Goal: Information Seeking & Learning: Learn about a topic

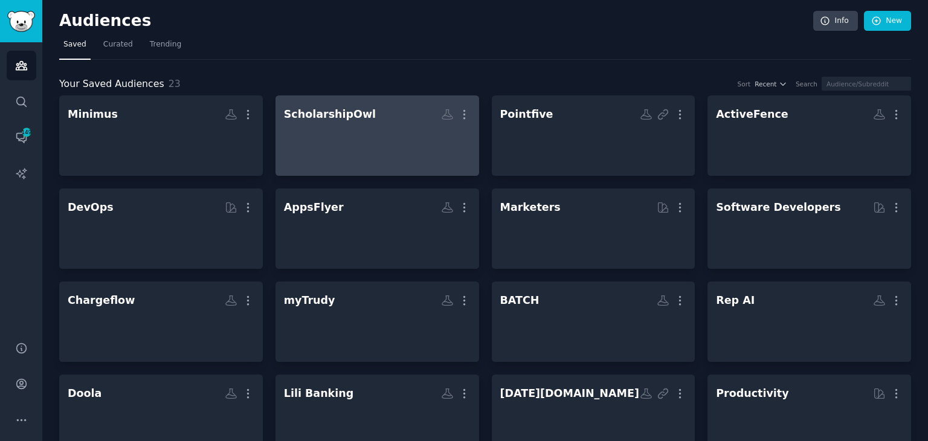
click at [373, 127] on div at bounding box center [377, 146] width 187 height 42
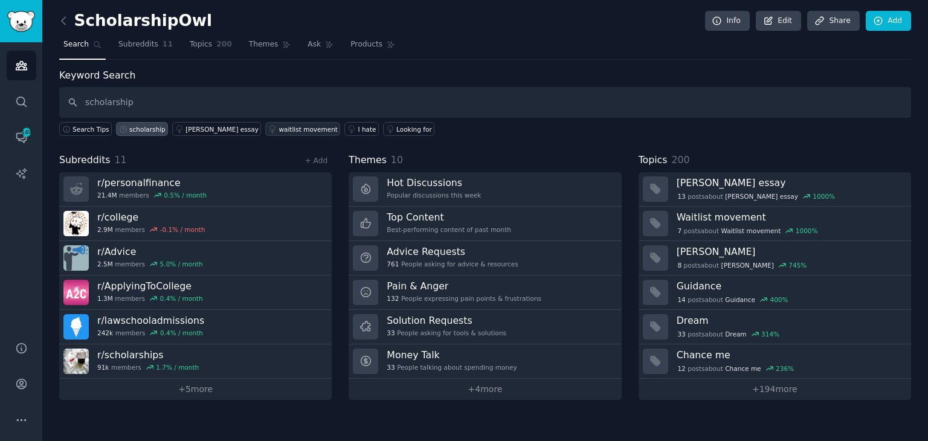
type input "scholarship"
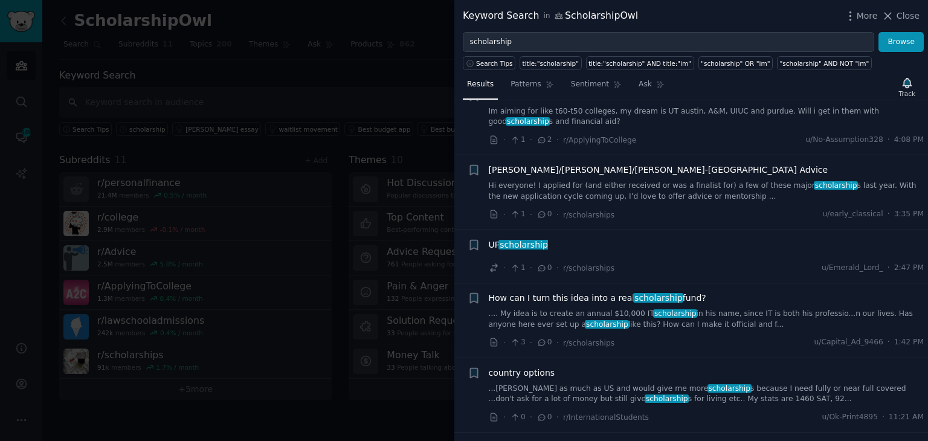
scroll to position [121, 0]
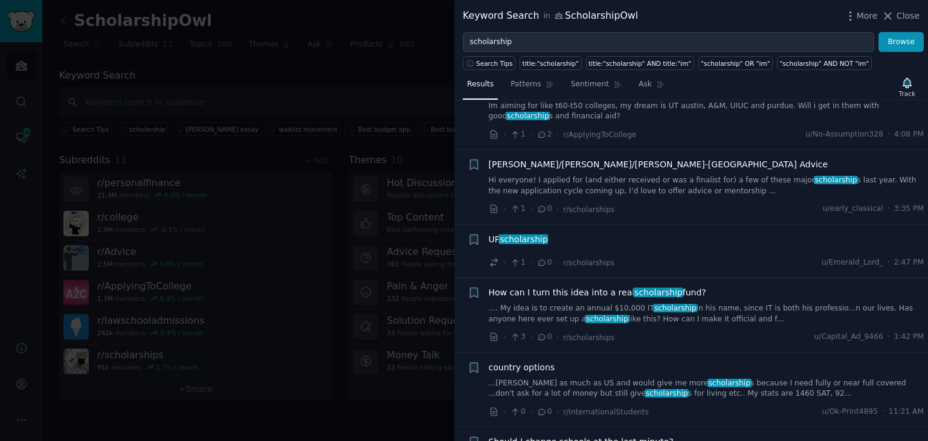
click at [726, 303] on link ".... My idea is to create an annual $10,000 IT scholarship in his name, since I…" at bounding box center [707, 313] width 436 height 21
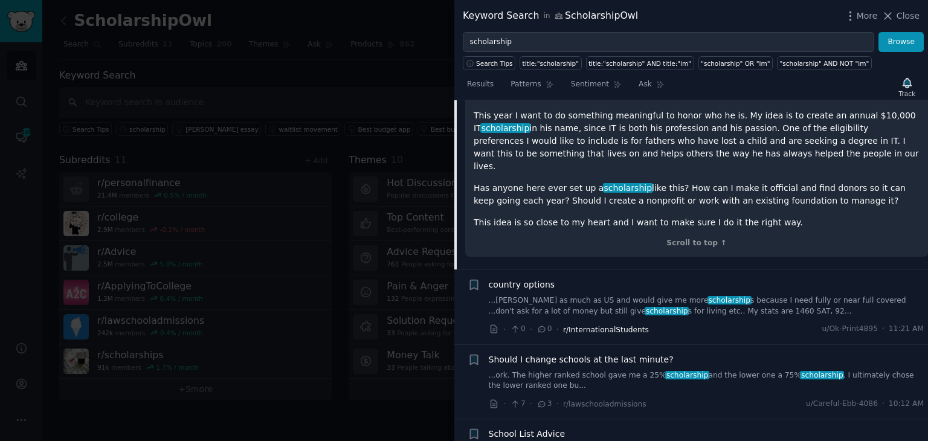
scroll to position [587, 0]
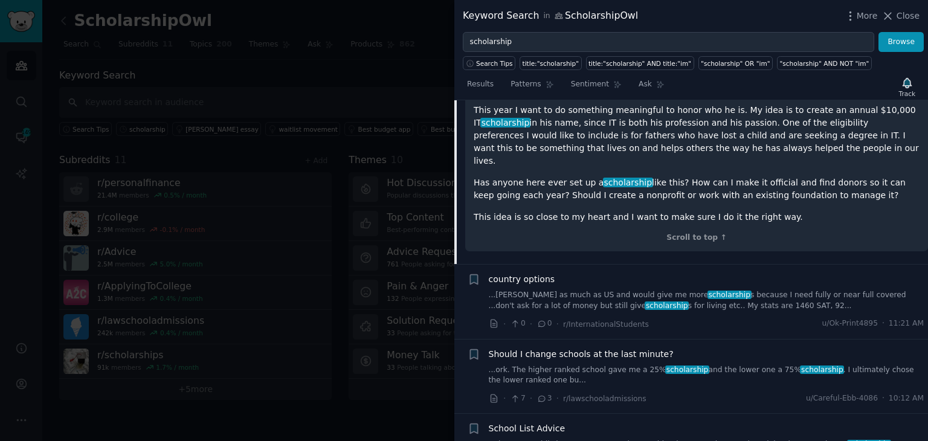
click at [599, 365] on link "...ork. The higher ranked school gave me a 25% scholarship and the lower one a …" at bounding box center [707, 375] width 436 height 21
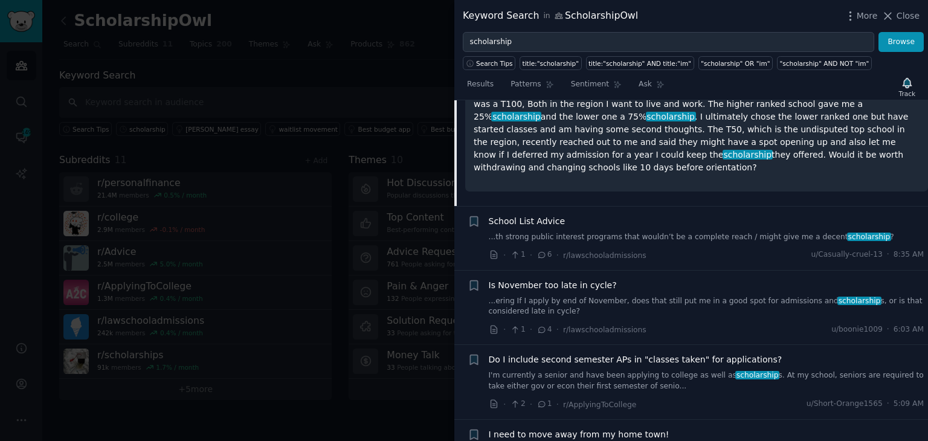
scroll to position [616, 0]
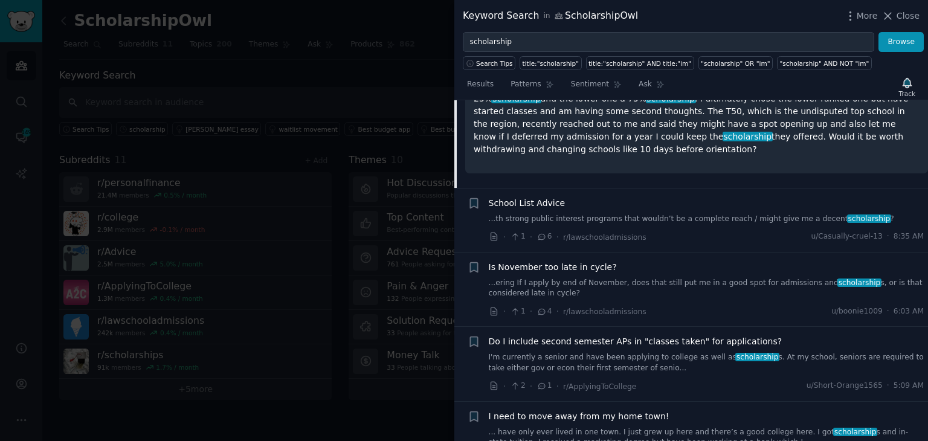
click at [635, 278] on link "...ering If I apply by end of November, does that still put me in a good spot f…" at bounding box center [707, 288] width 436 height 21
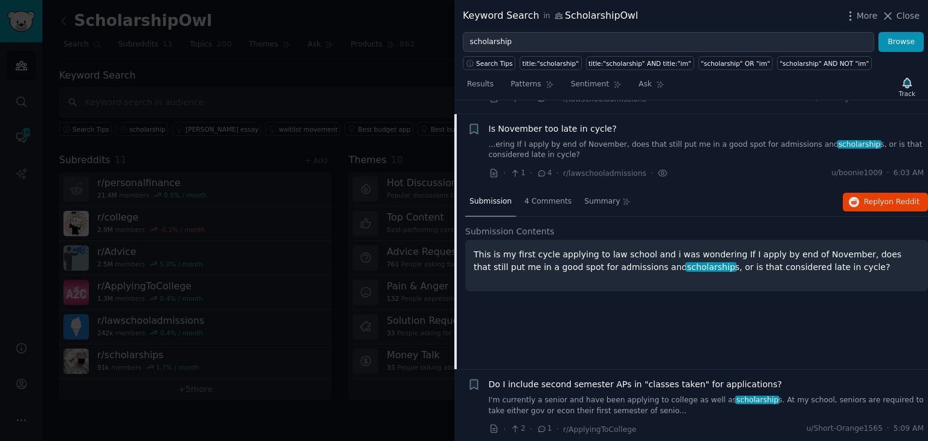
scroll to position [754, 0]
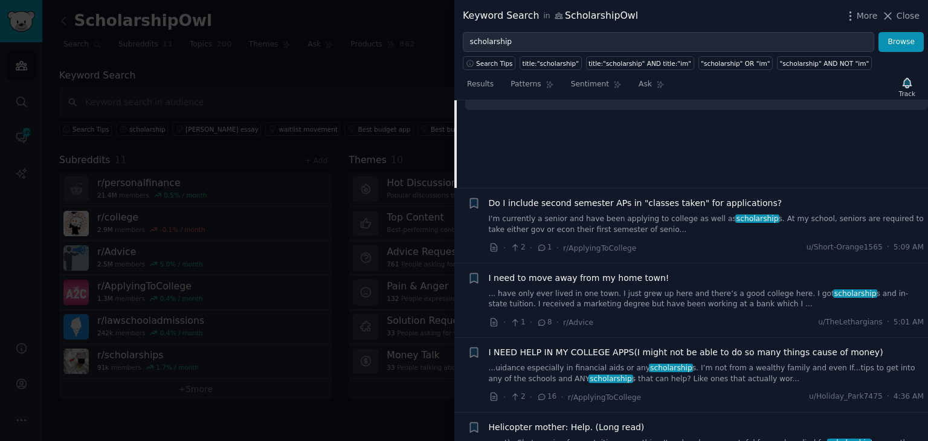
click at [559, 214] on link "I'm currently a senior and have been applying to college as well as scholarship…" at bounding box center [707, 224] width 436 height 21
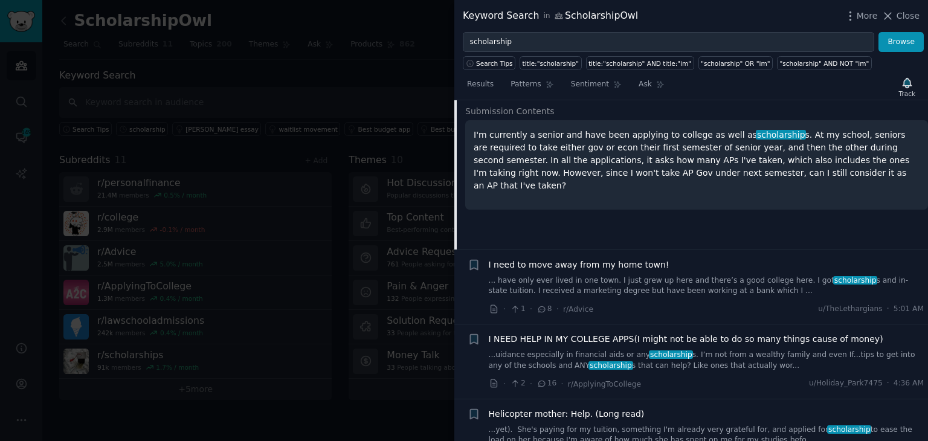
scroll to position [828, 0]
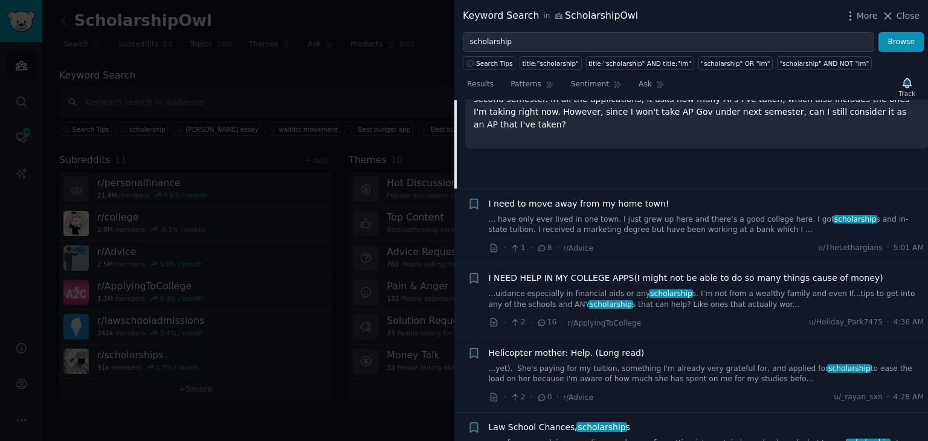
click at [654, 364] on link "...yet). She's paying for my tuition, something I'm already very grateful for, …" at bounding box center [707, 374] width 436 height 21
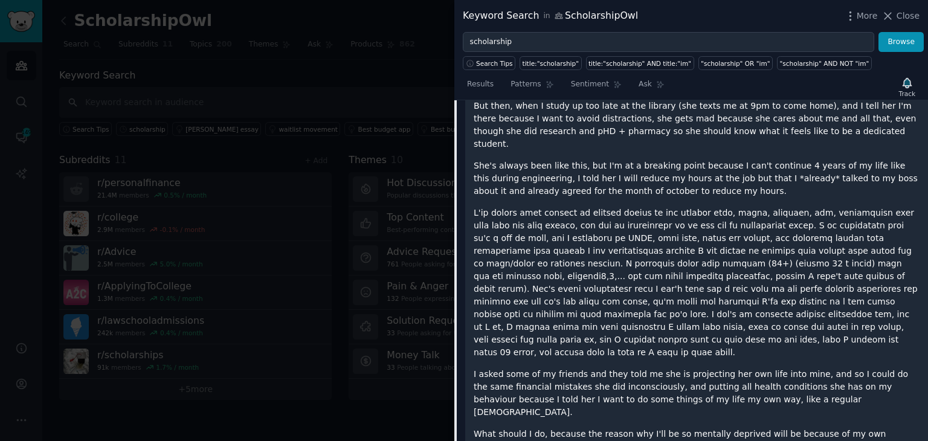
scroll to position [1716, 0]
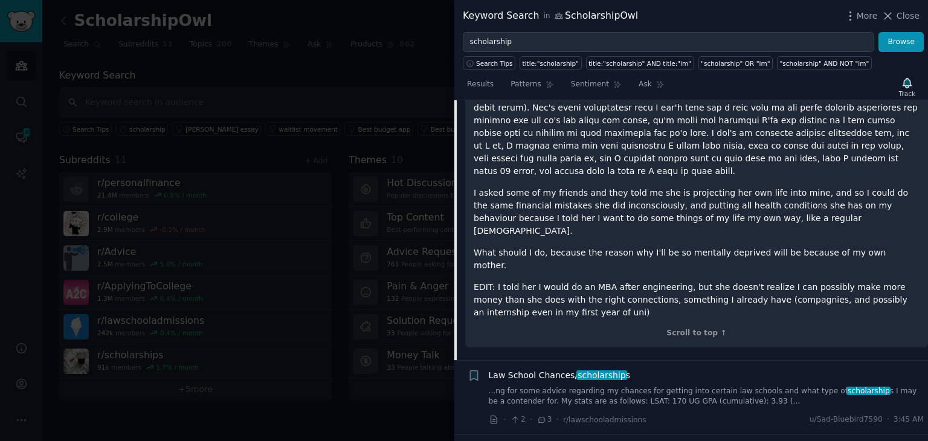
click at [617, 386] on link "...ng for some advice regarding my chances for getting into certain law schools…" at bounding box center [707, 396] width 436 height 21
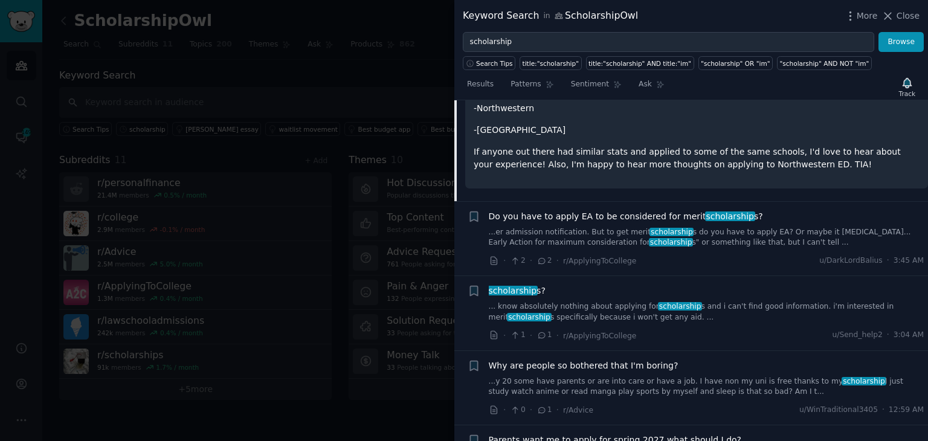
scroll to position [1308, 0]
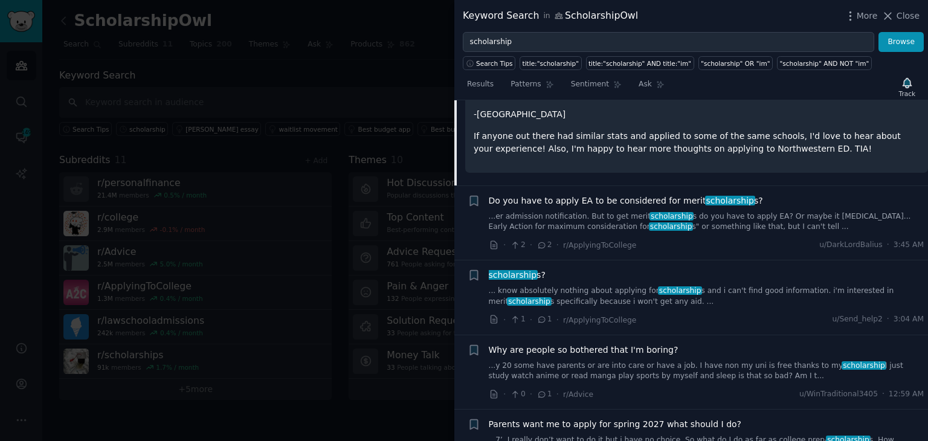
click at [691, 211] on link "...er admission notification. But to get merit scholarship s do you have to app…" at bounding box center [707, 221] width 436 height 21
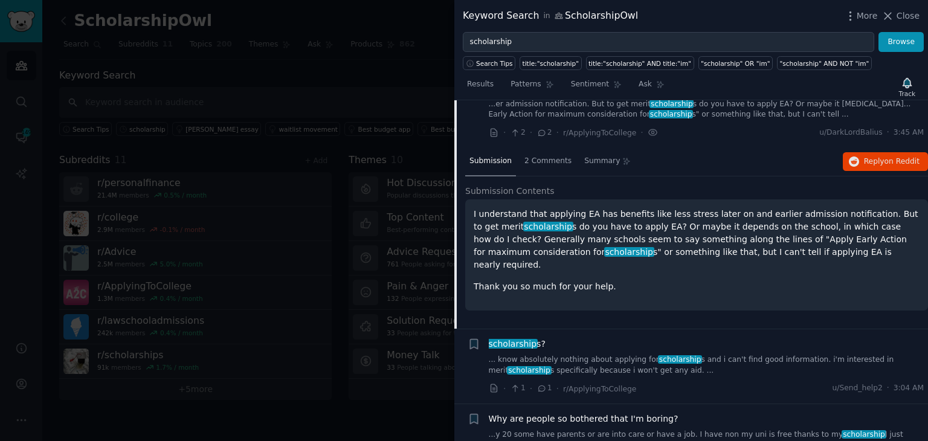
scroll to position [1020, 0]
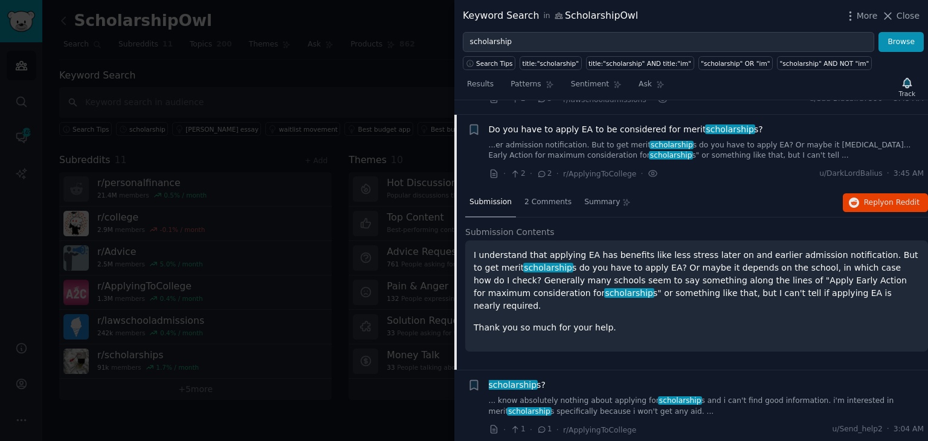
click at [581, 249] on p "I understand that applying EA has benefits like less stress later on and earlie…" at bounding box center [697, 280] width 446 height 63
copy p "EA"
click at [863, 193] on button "Reply on Reddit" at bounding box center [885, 202] width 85 height 19
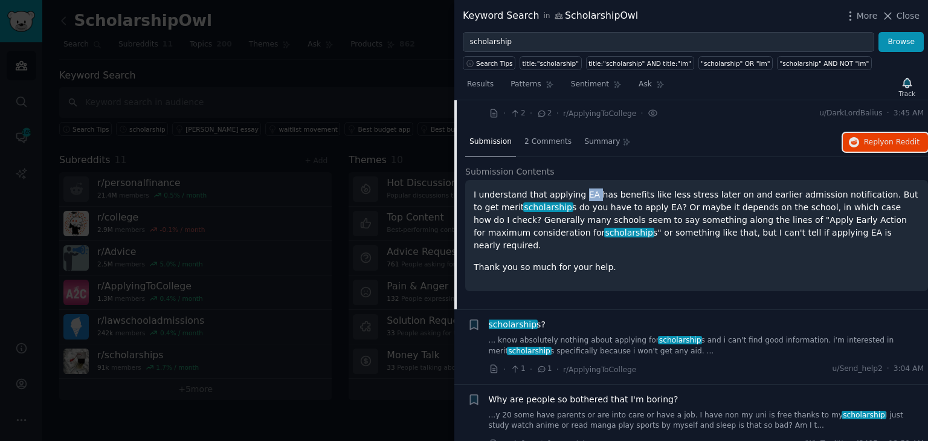
scroll to position [1141, 0]
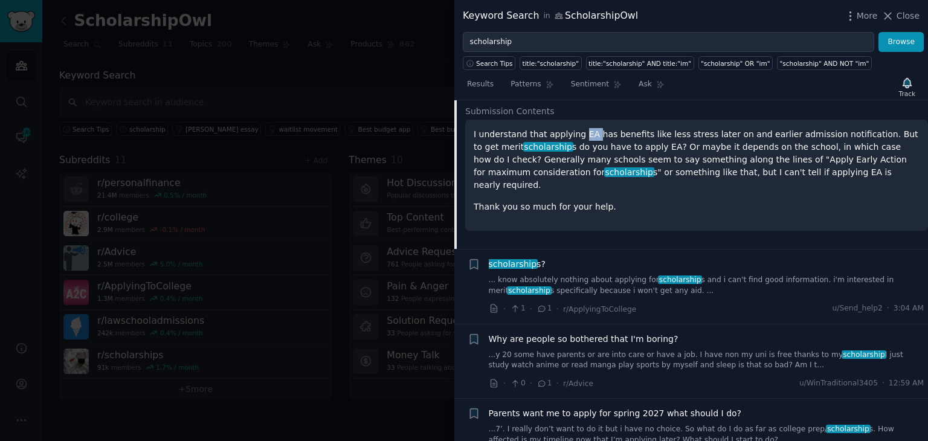
click at [638, 275] on link "... know absolutely nothing about applying for scholarship s and i can't find g…" at bounding box center [707, 285] width 436 height 21
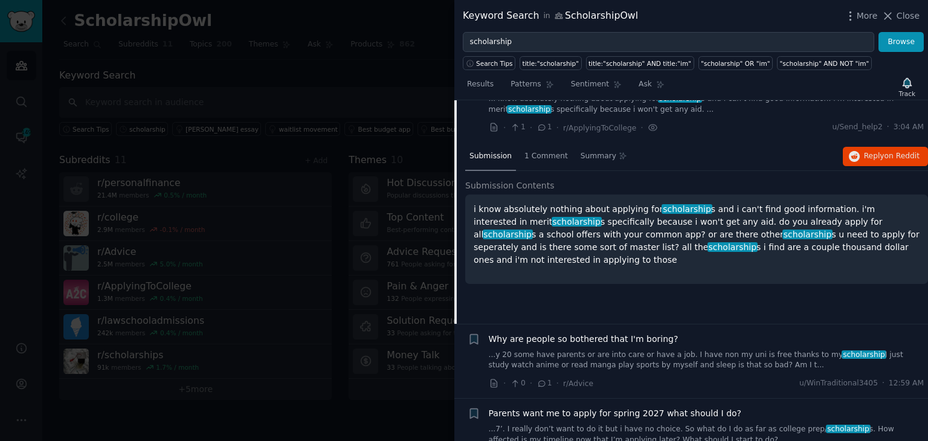
scroll to position [1094, 0]
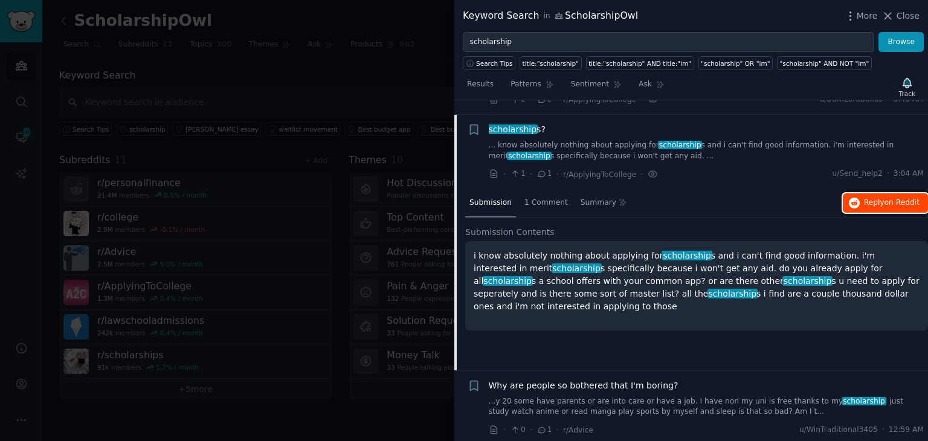
click at [886, 194] on button "Reply on Reddit" at bounding box center [885, 202] width 85 height 19
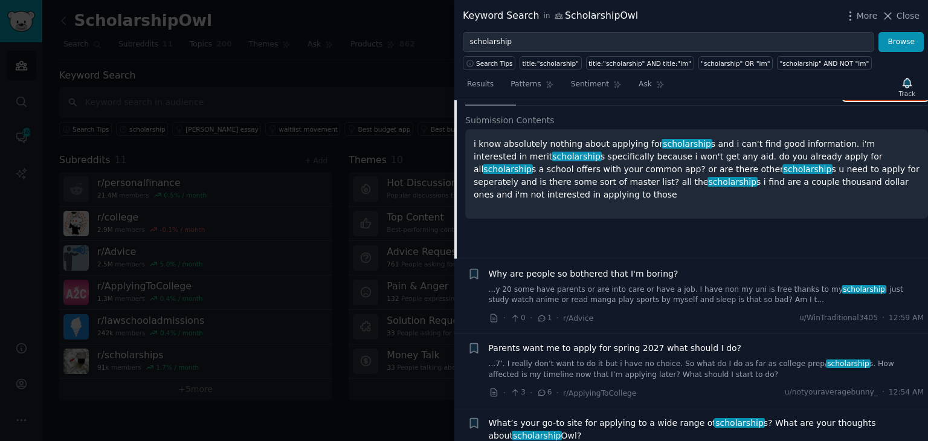
scroll to position [1215, 0]
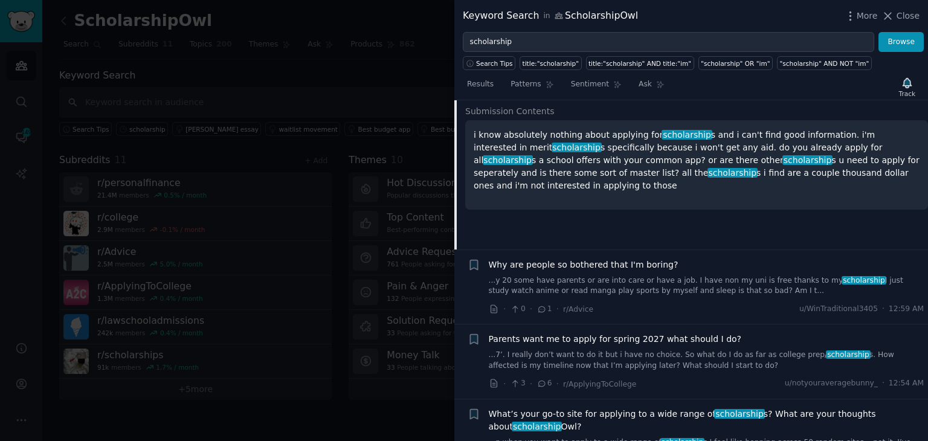
click at [645, 259] on div "Why are people so bothered that I'm boring? ...y 20 some have parents or are in…" at bounding box center [707, 278] width 436 height 38
click at [712, 259] on div "Why are people so bothered that I'm boring? ...y 20 some have parents or are in…" at bounding box center [707, 278] width 436 height 38
click at [672, 276] on link "...y 20 some have parents or are into care or have a job. I have non my uni is …" at bounding box center [707, 286] width 436 height 21
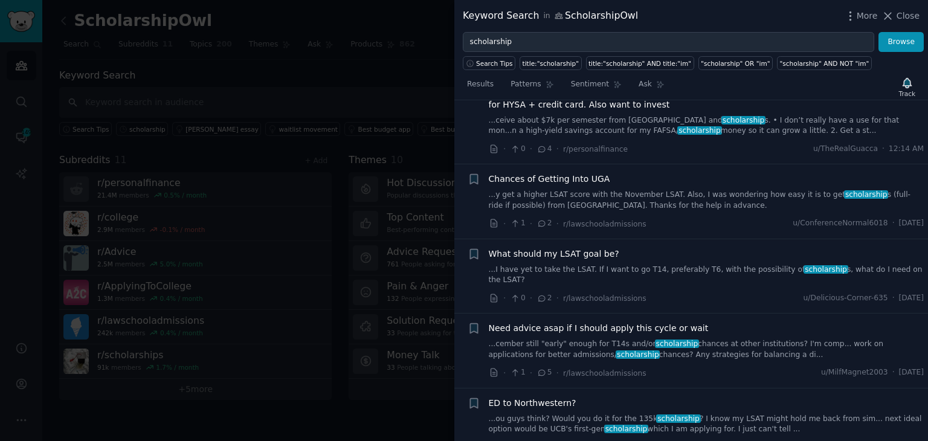
scroll to position [1833, 0]
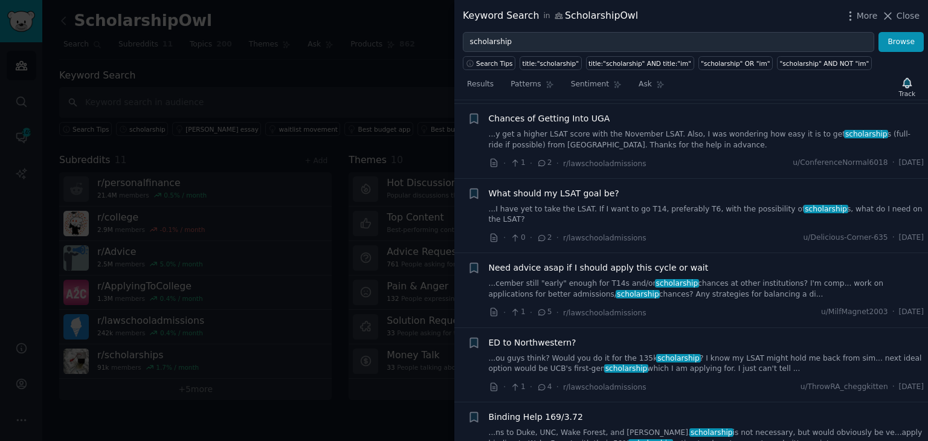
click at [611, 262] on div "Need advice asap if I should apply this cycle or wait ...cember still "early" e…" at bounding box center [707, 281] width 436 height 38
click at [587, 262] on span "Need advice asap if I should apply this cycle or wait" at bounding box center [599, 268] width 220 height 13
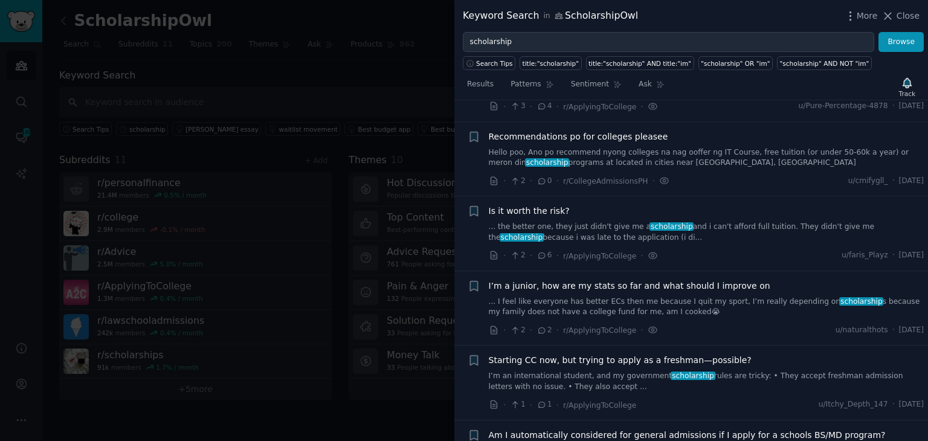
scroll to position [3116, 0]
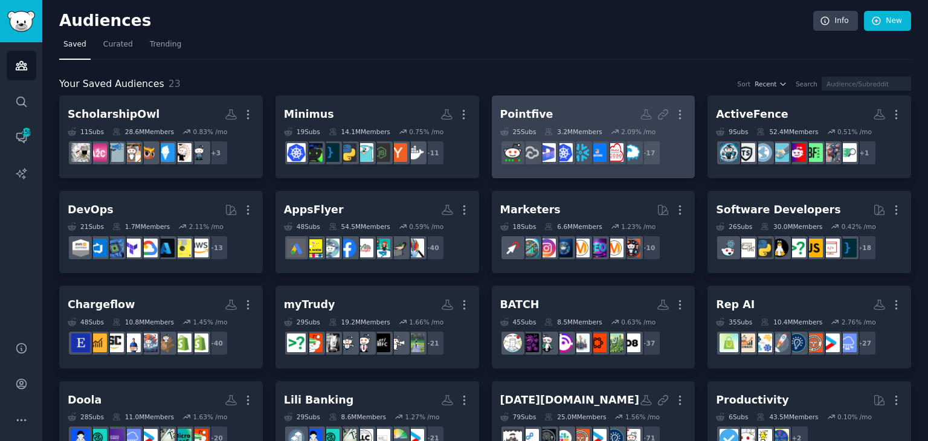
click at [573, 102] on link "Pointfive Custom Audience More 25 Sub s 3.2M Members 2.09 % /mo r/CloudCheckr, …" at bounding box center [594, 136] width 204 height 83
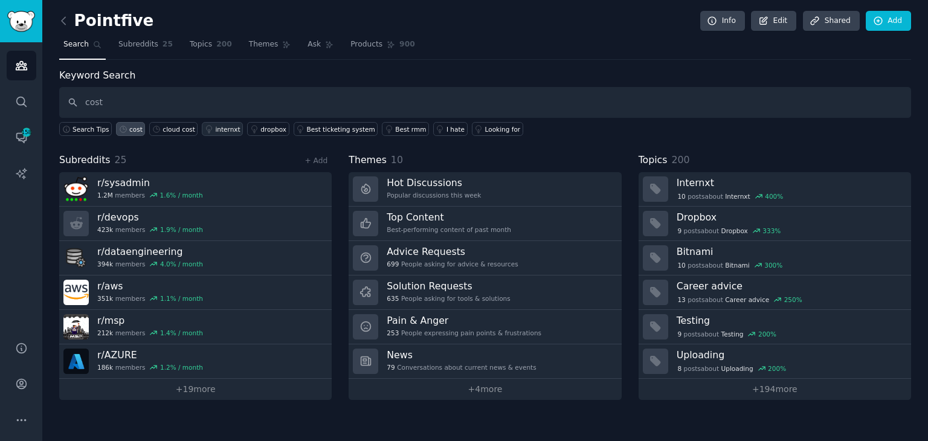
type input "cost"
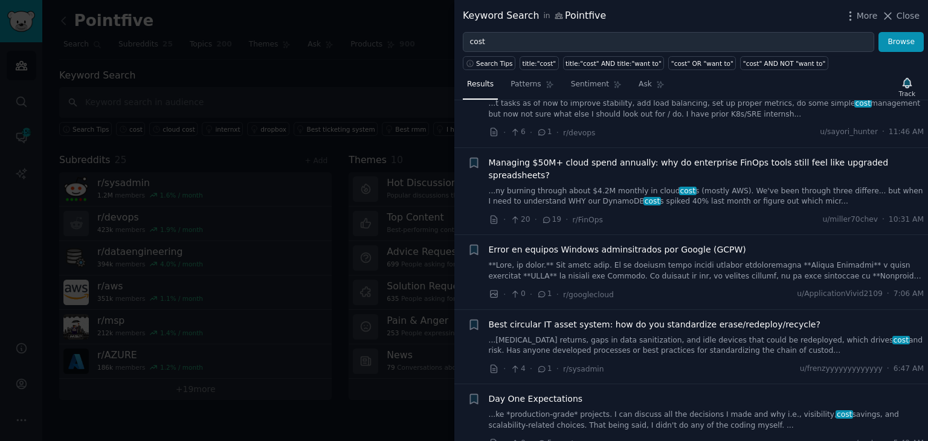
scroll to position [181, 0]
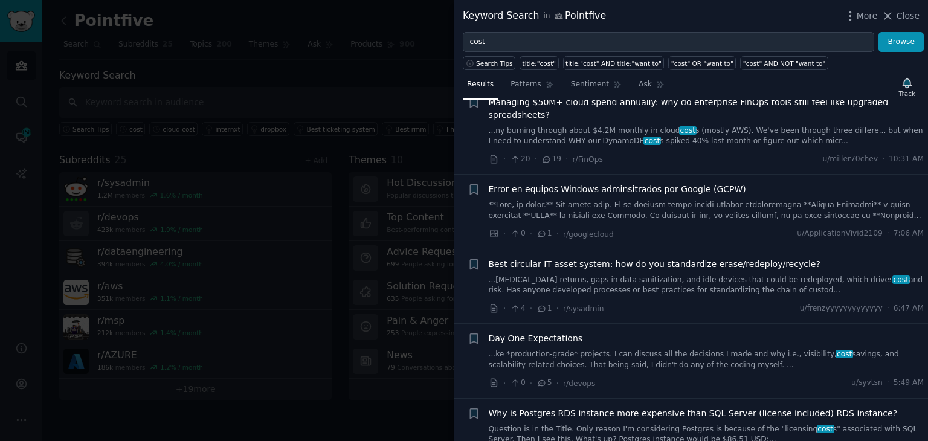
click at [564, 349] on link "...ke *production-grade* projects. I can discuss all the decisions I made and w…" at bounding box center [707, 359] width 436 height 21
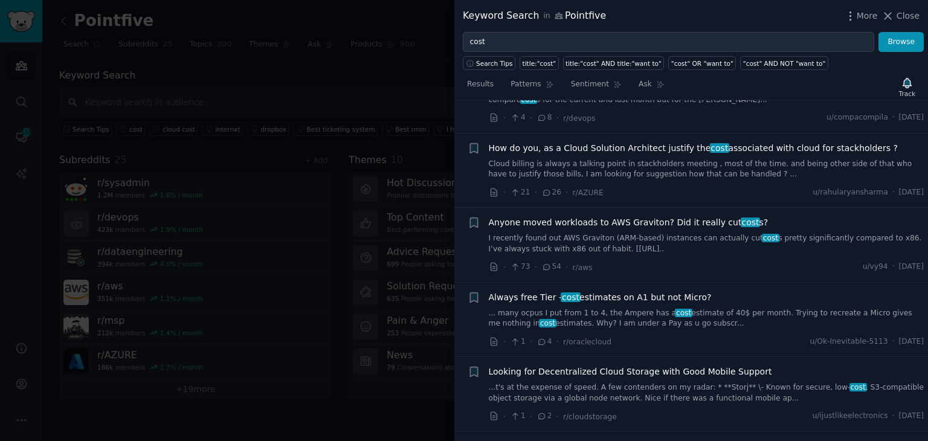
scroll to position [2083, 0]
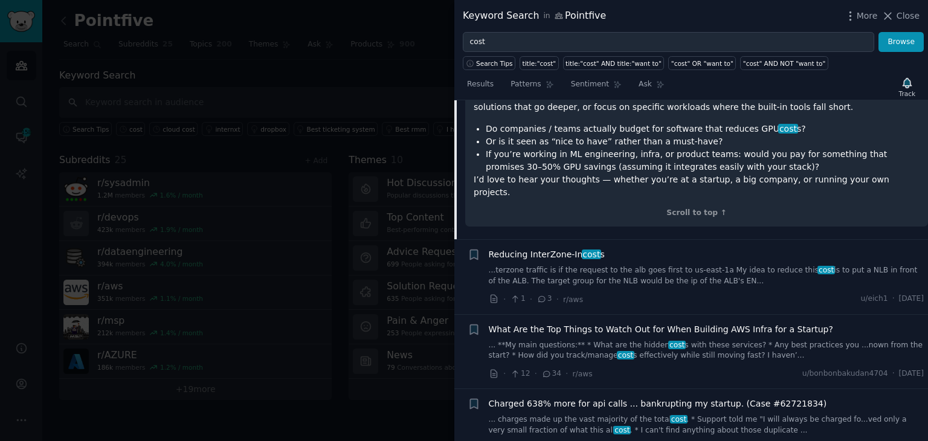
scroll to position [2301, 0]
drag, startPoint x: 701, startPoint y: 286, endPoint x: 691, endPoint y: 290, distance: 11.1
click at [691, 340] on link "... **My main questions:** * What are the hidden cost s with these services? * …" at bounding box center [707, 350] width 436 height 21
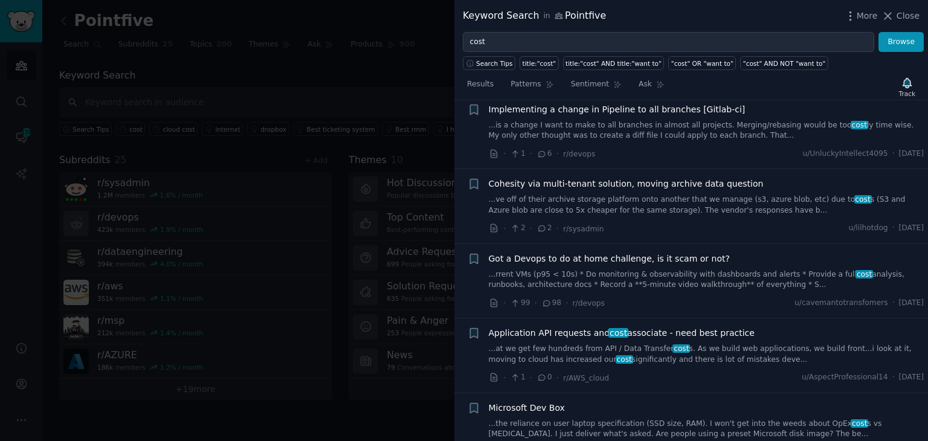
scroll to position [3026, 0]
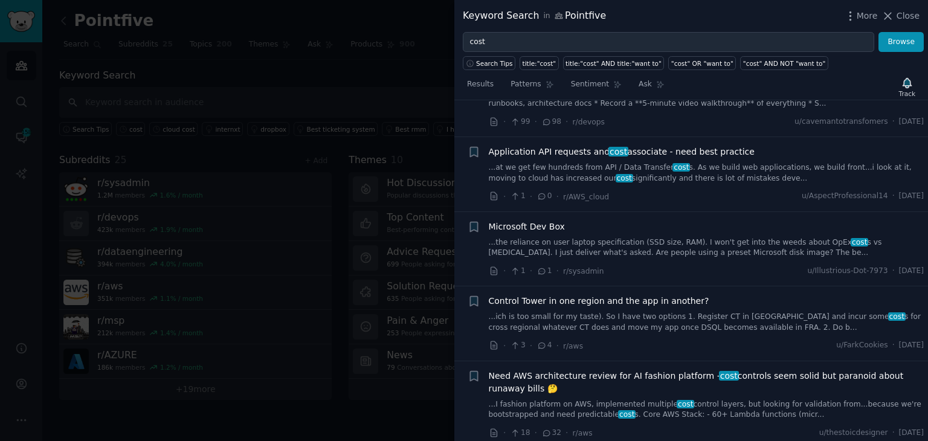
drag, startPoint x: 611, startPoint y: 342, endPoint x: 556, endPoint y: 321, distance: 58.9
click at [556, 370] on span "Need AWS architecture review for AI fashion platform - cost controls seem solid…" at bounding box center [707, 382] width 436 height 25
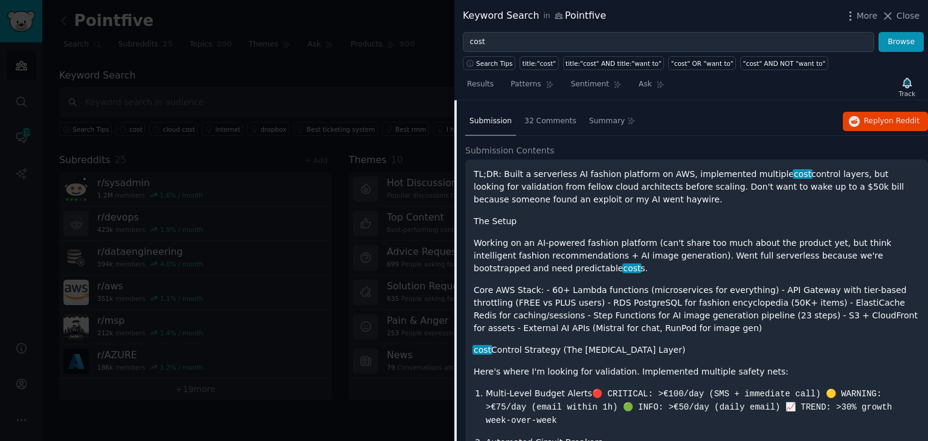
scroll to position [2975, 0]
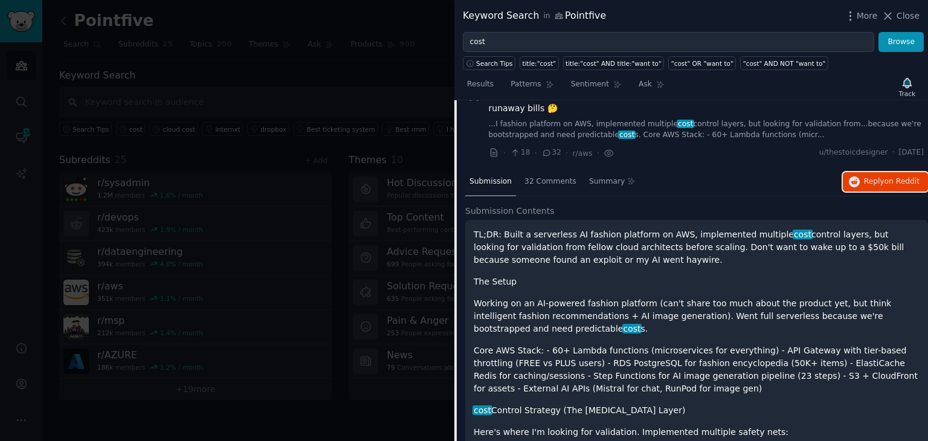
drag, startPoint x: 898, startPoint y: 142, endPoint x: 766, endPoint y: 185, distance: 139.3
click at [898, 177] on span "on Reddit" at bounding box center [902, 181] width 35 height 8
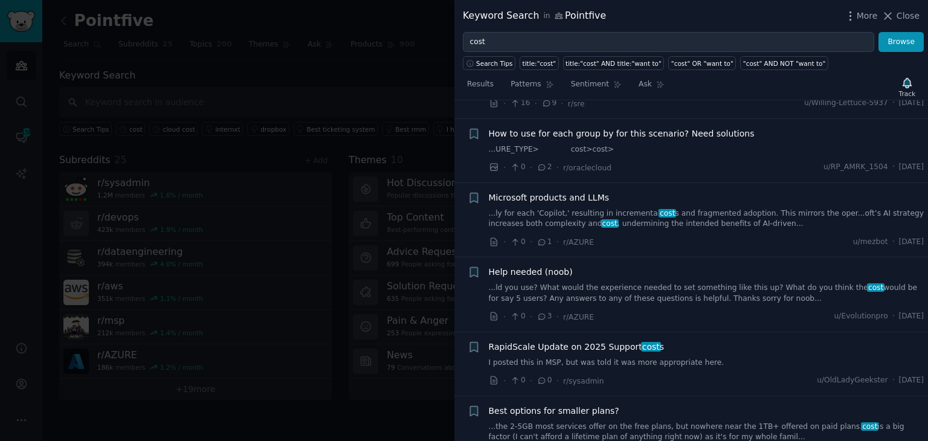
scroll to position [4304, 0]
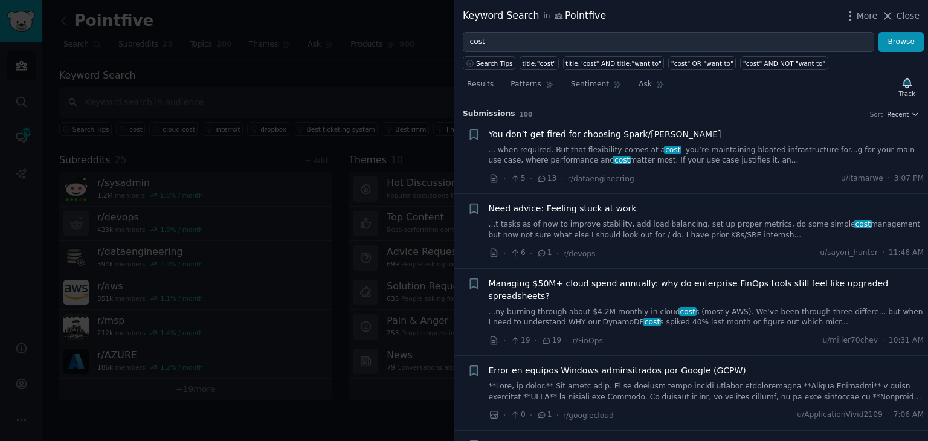
click at [192, 103] on div at bounding box center [464, 220] width 928 height 441
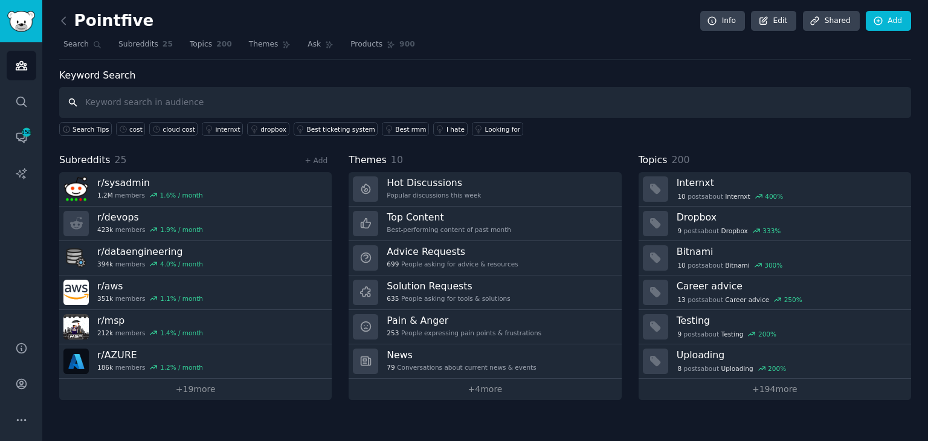
click at [174, 105] on input "text" at bounding box center [485, 102] width 852 height 31
type input "cloud cost"
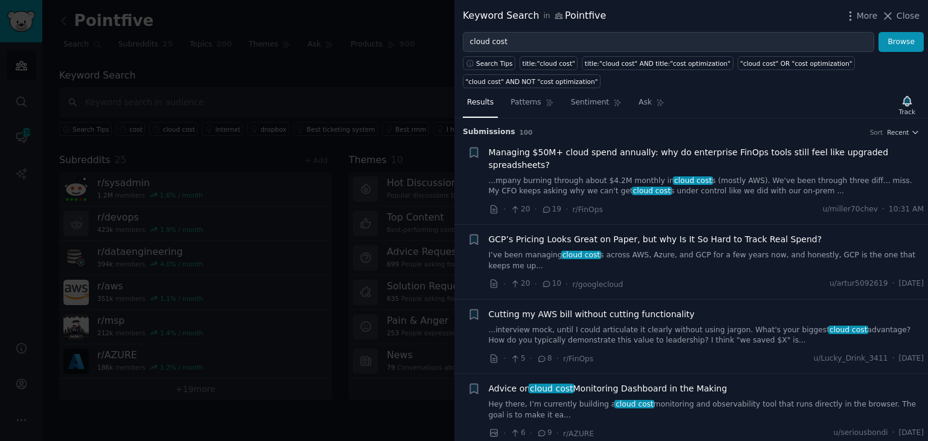
click at [632, 187] on span "cloud cost" at bounding box center [652, 191] width 40 height 8
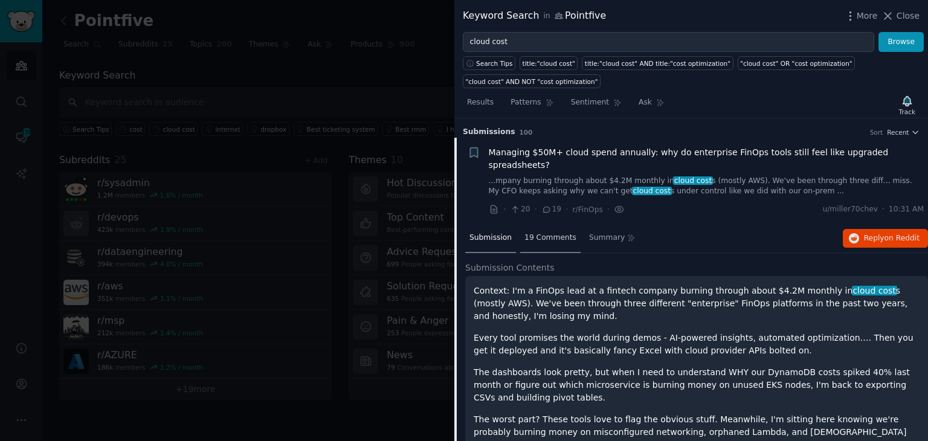
scroll to position [19, 0]
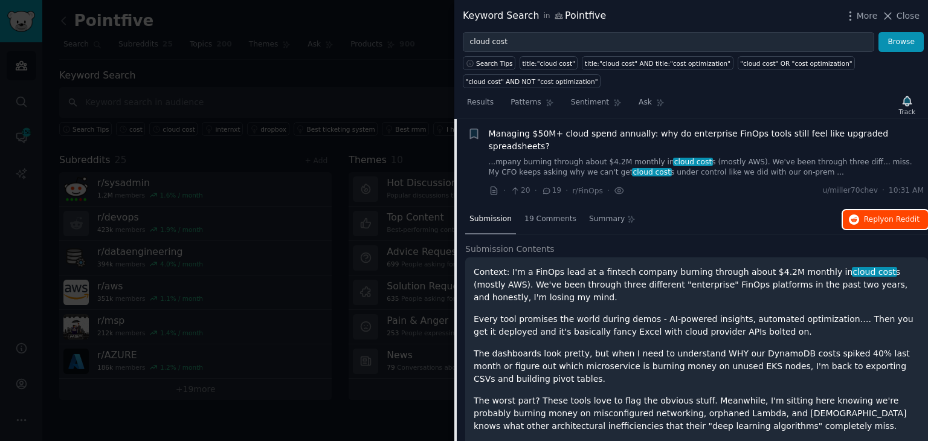
click at [899, 215] on span "on Reddit" at bounding box center [902, 219] width 35 height 8
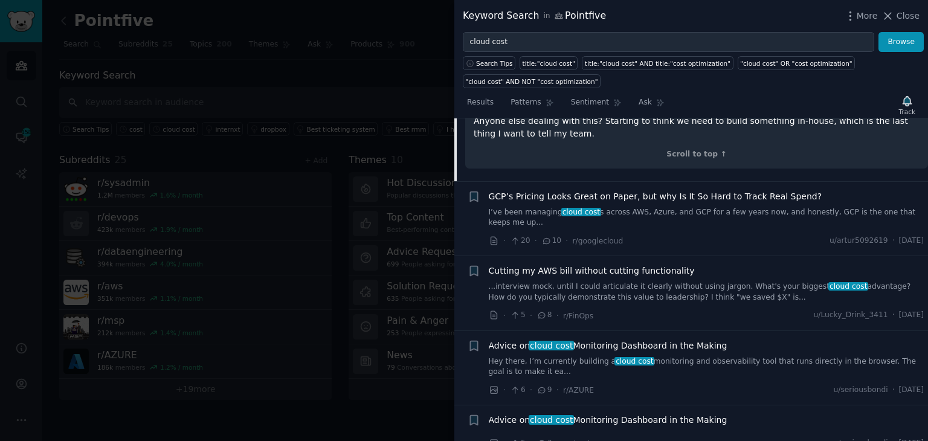
scroll to position [381, 0]
click at [892, 37] on button "Browse" at bounding box center [901, 42] width 45 height 21
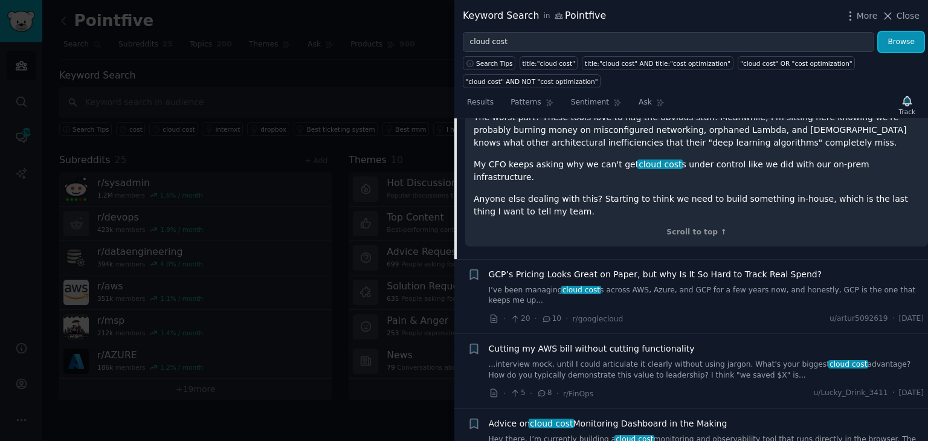
scroll to position [423, 0]
